Goal: Task Accomplishment & Management: Manage account settings

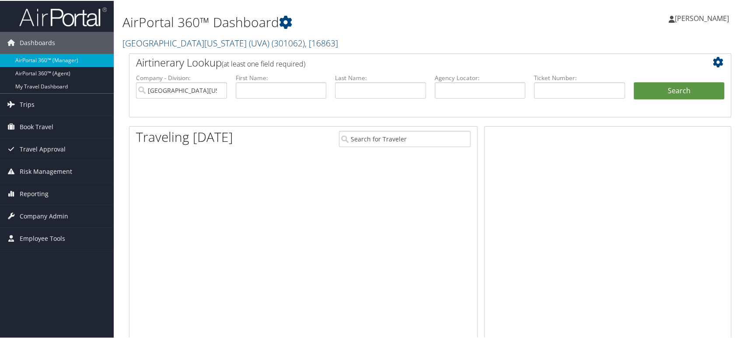
click at [272, 44] on span "( 301062 )" at bounding box center [288, 42] width 33 height 12
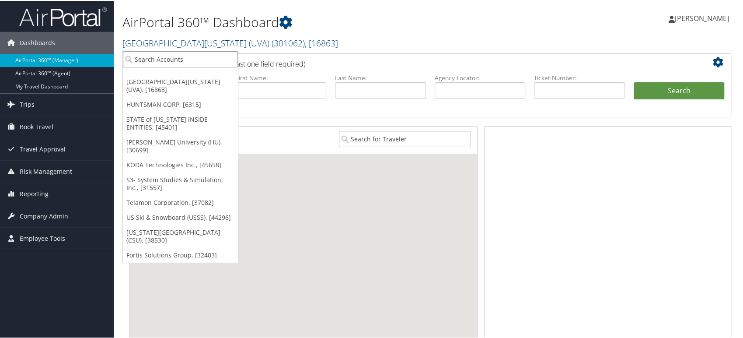
click at [200, 59] on input "search" at bounding box center [180, 58] width 115 height 16
paste input "301259"
type input "301259"
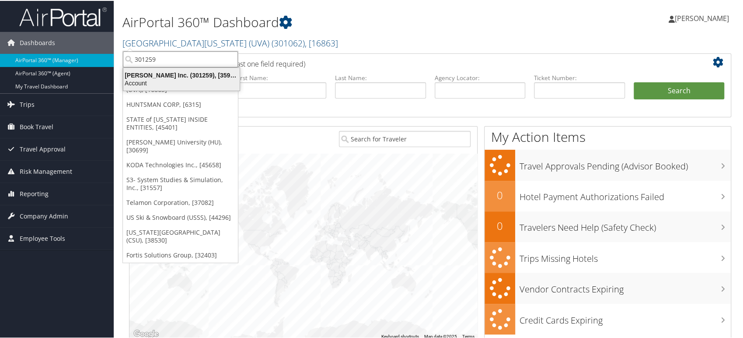
click at [176, 77] on div "Hagerty Inc. (301259), [35973]" at bounding box center [181, 74] width 127 height 8
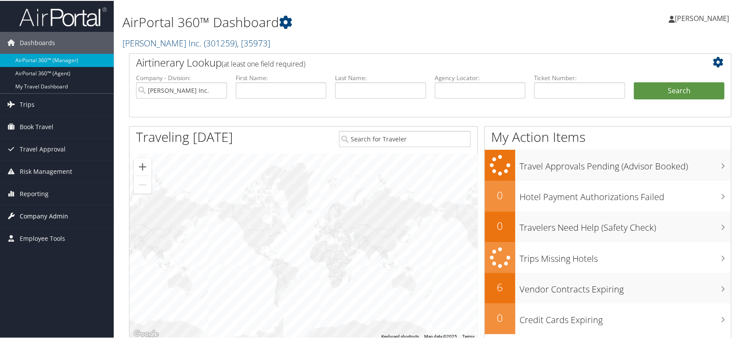
click at [68, 216] on link "Company Admin" at bounding box center [57, 215] width 114 height 22
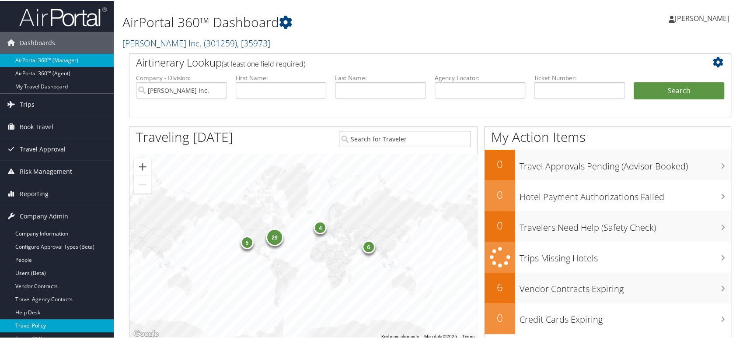
click at [43, 319] on link "Travel Policy" at bounding box center [57, 324] width 114 height 13
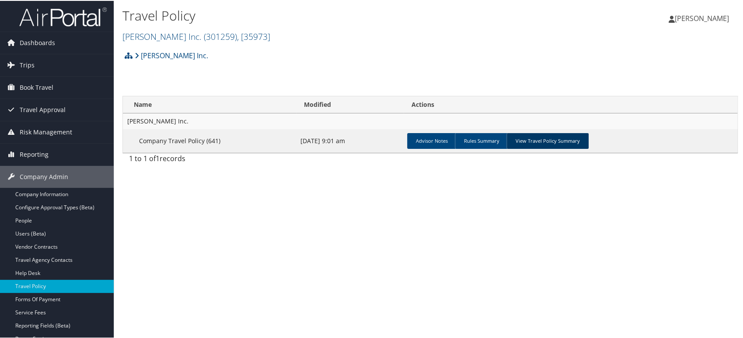
click at [540, 144] on link "View Travel Policy Summary" at bounding box center [548, 140] width 82 height 16
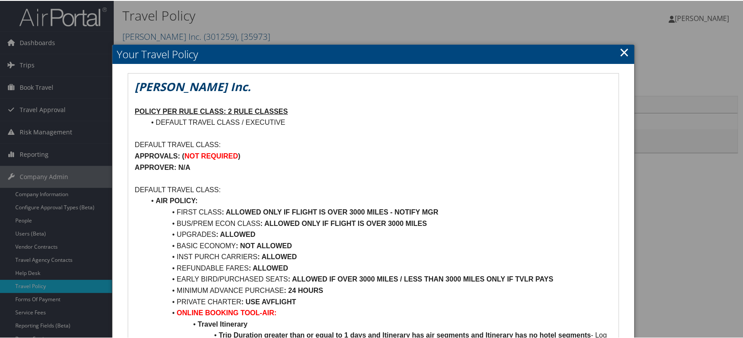
click at [622, 52] on link "×" at bounding box center [625, 51] width 10 height 18
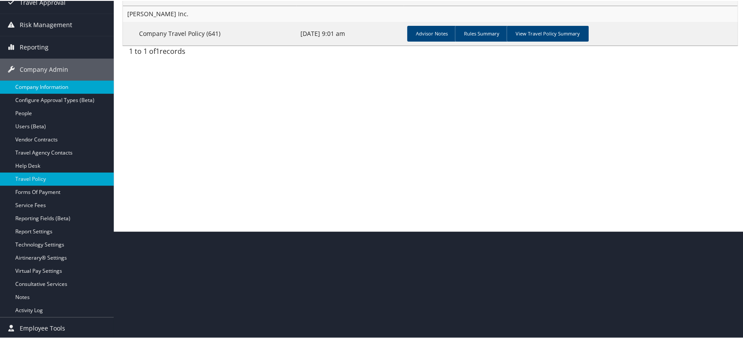
scroll to position [59, 0]
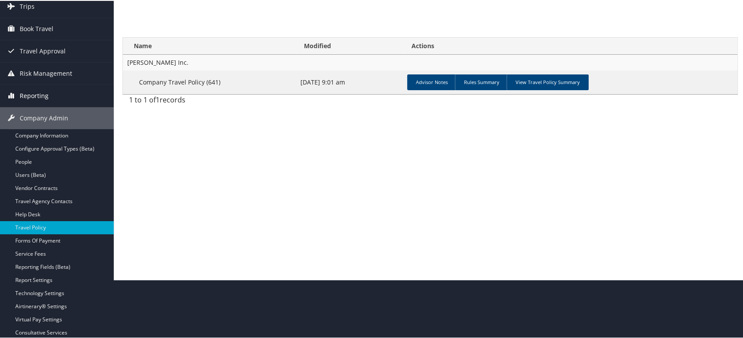
click at [46, 91] on span "Reporting" at bounding box center [34, 95] width 29 height 22
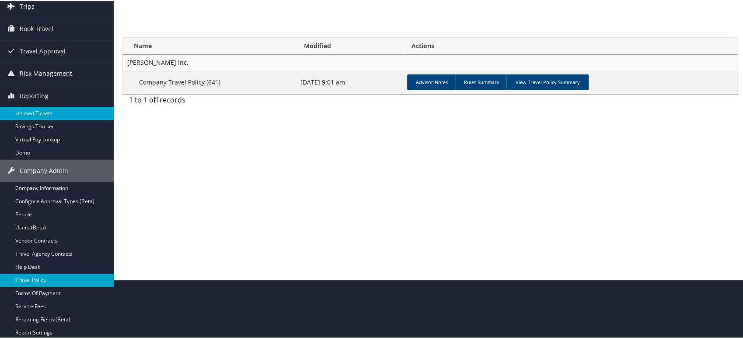
click at [39, 116] on link "Unused Tickets" at bounding box center [57, 112] width 114 height 13
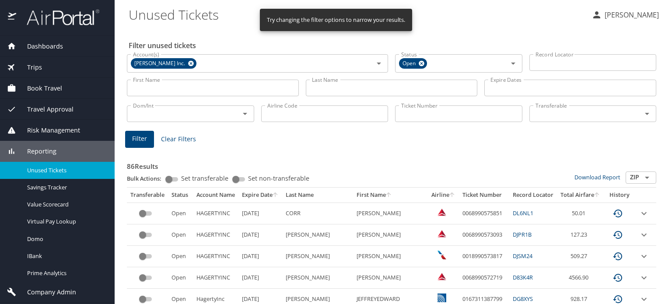
click at [430, 115] on input "Ticket Number" at bounding box center [458, 113] width 127 height 17
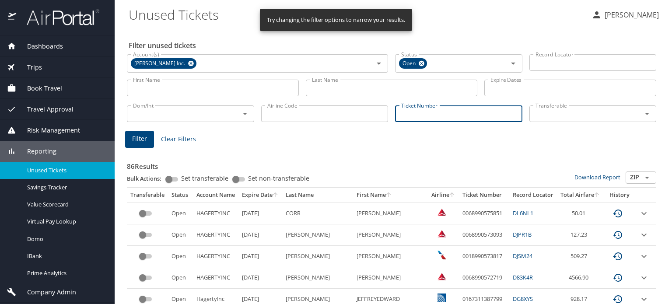
paste input "0068999940792"
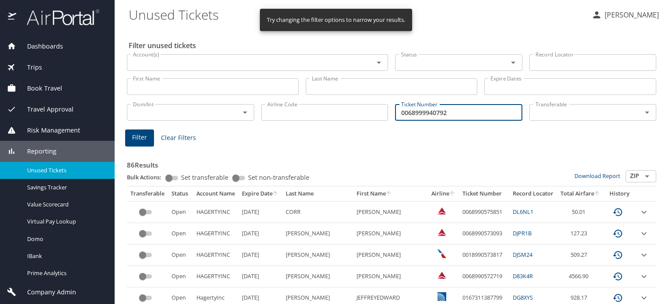
type input "0068999940792"
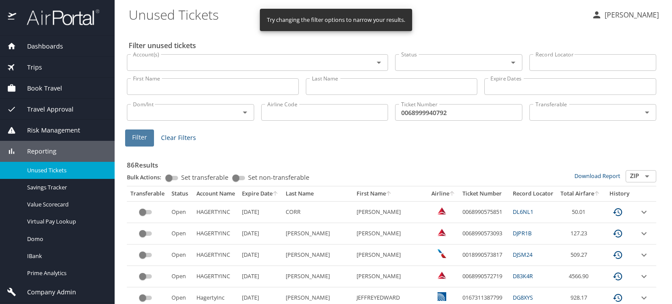
click at [144, 139] on span "Filter" at bounding box center [139, 137] width 15 height 11
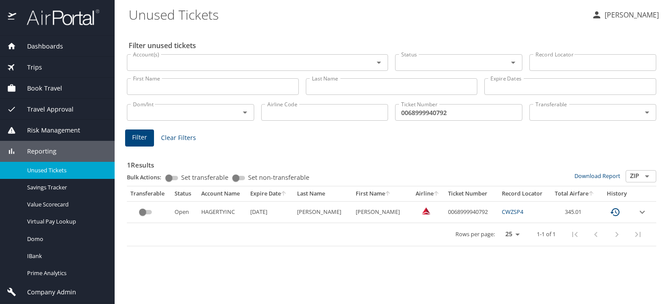
click at [72, 11] on img at bounding box center [58, 17] width 82 height 17
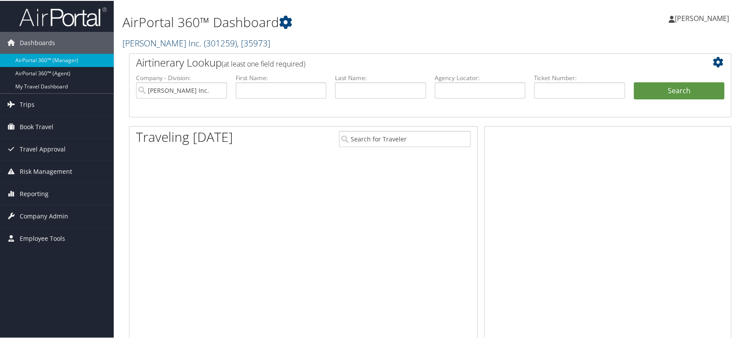
click at [204, 46] on span "( 301259 )" at bounding box center [220, 42] width 33 height 12
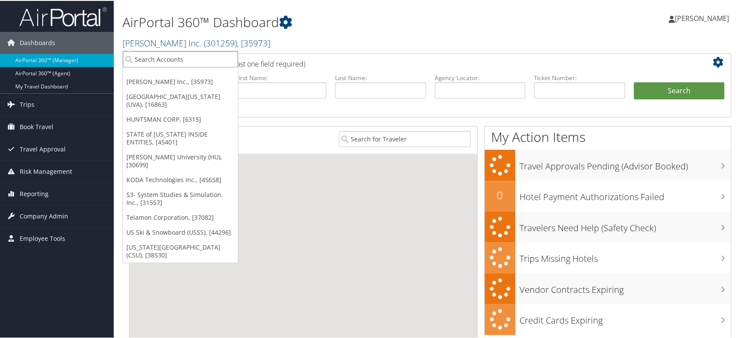
click at [182, 56] on input "search" at bounding box center [180, 58] width 115 height 16
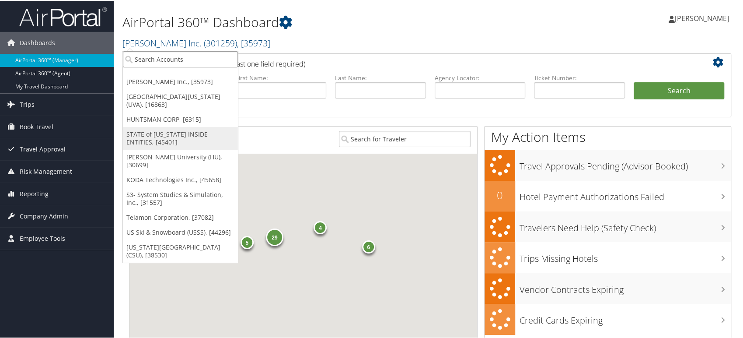
paste input "301278"
type input "301278"
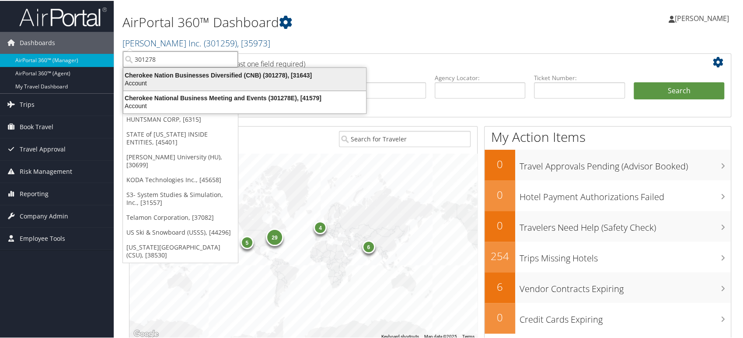
click at [175, 80] on div "Account" at bounding box center [244, 82] width 253 height 8
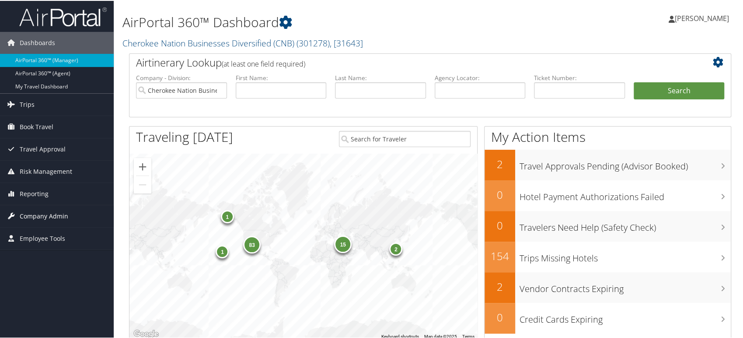
click at [55, 216] on span "Company Admin" at bounding box center [44, 215] width 49 height 22
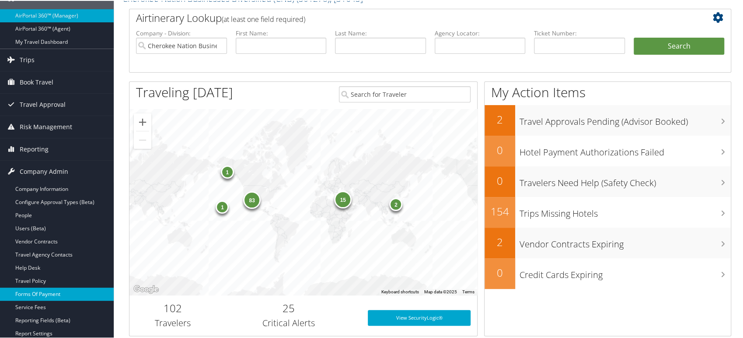
scroll to position [97, 0]
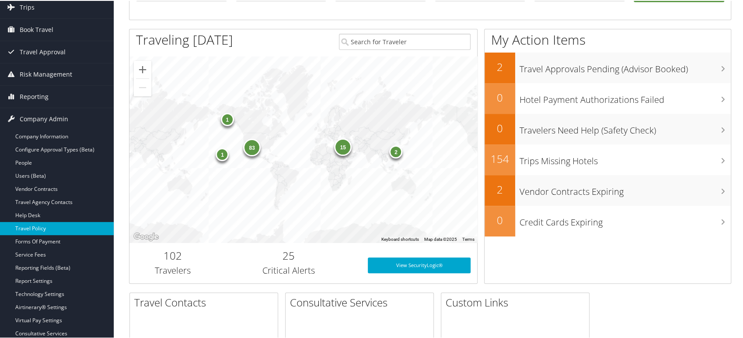
click at [53, 228] on link "Travel Policy" at bounding box center [57, 227] width 114 height 13
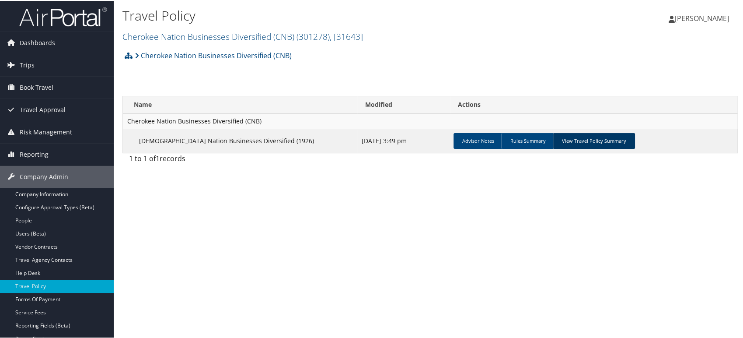
click at [605, 140] on link "View Travel Policy Summary" at bounding box center [594, 140] width 82 height 16
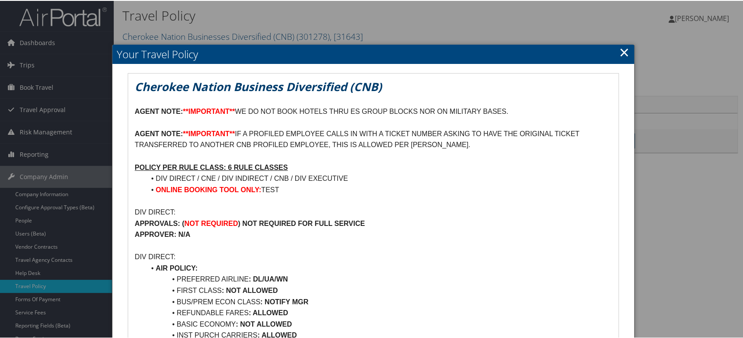
click at [624, 53] on link "×" at bounding box center [625, 51] width 10 height 18
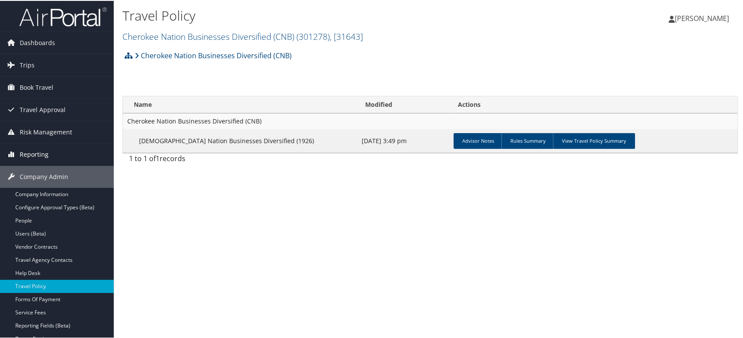
click at [39, 155] on span "Reporting" at bounding box center [34, 154] width 29 height 22
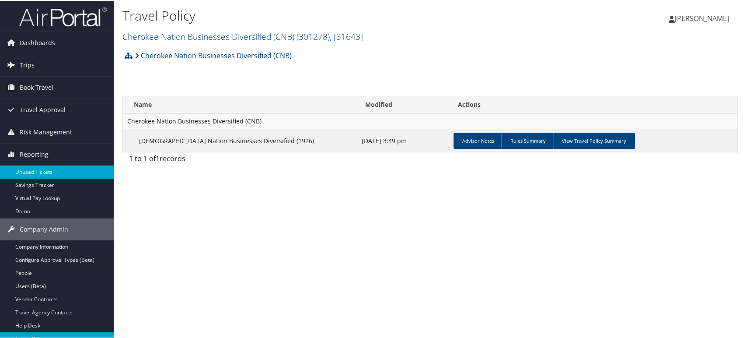
click at [41, 171] on link "Unused Tickets" at bounding box center [57, 171] width 114 height 13
